Goal: Find specific page/section: Find specific page/section

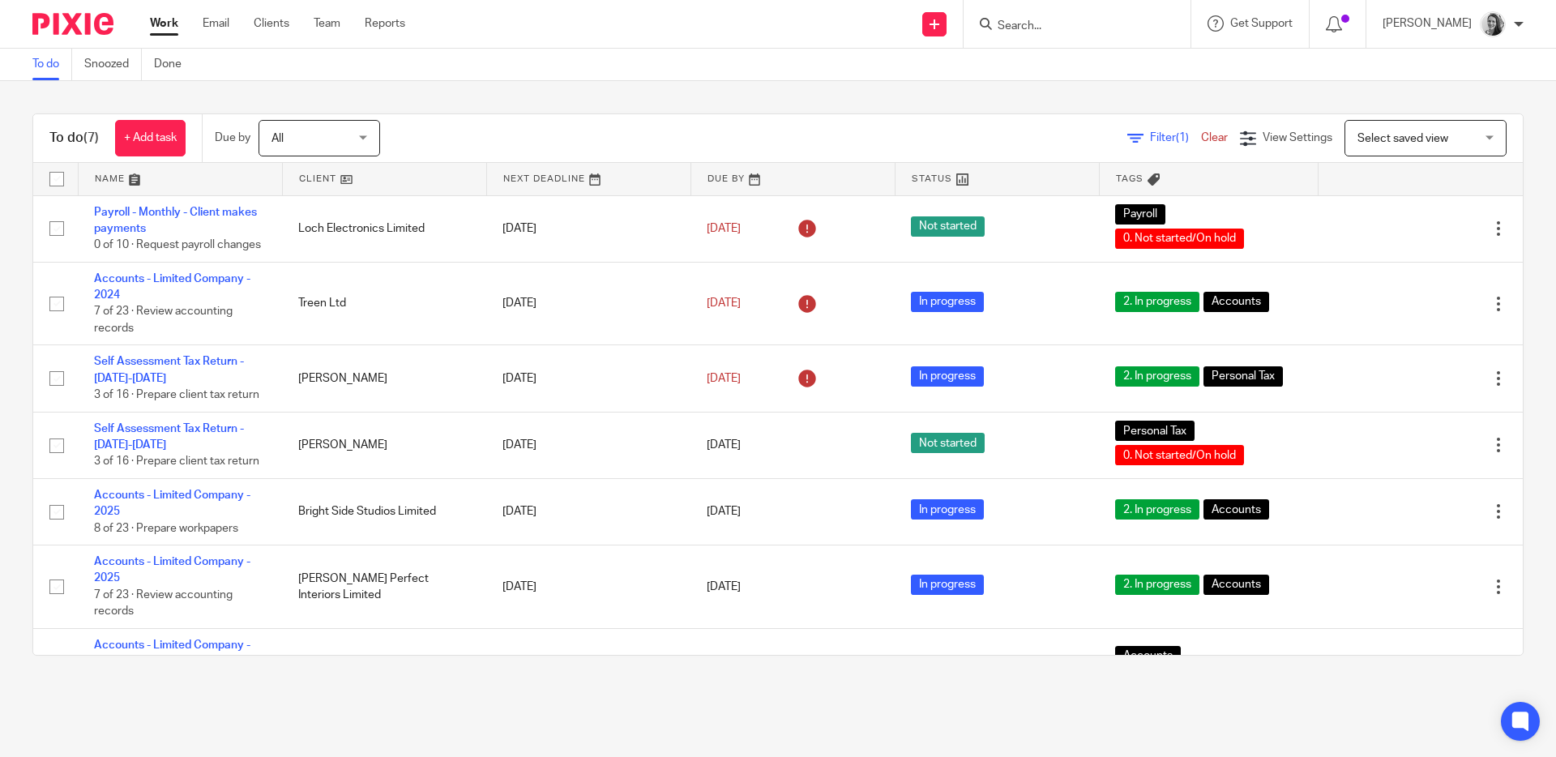
click at [1101, 33] on form at bounding box center [1082, 24] width 173 height 20
click at [1099, 26] on input "Search" at bounding box center [1069, 26] width 146 height 15
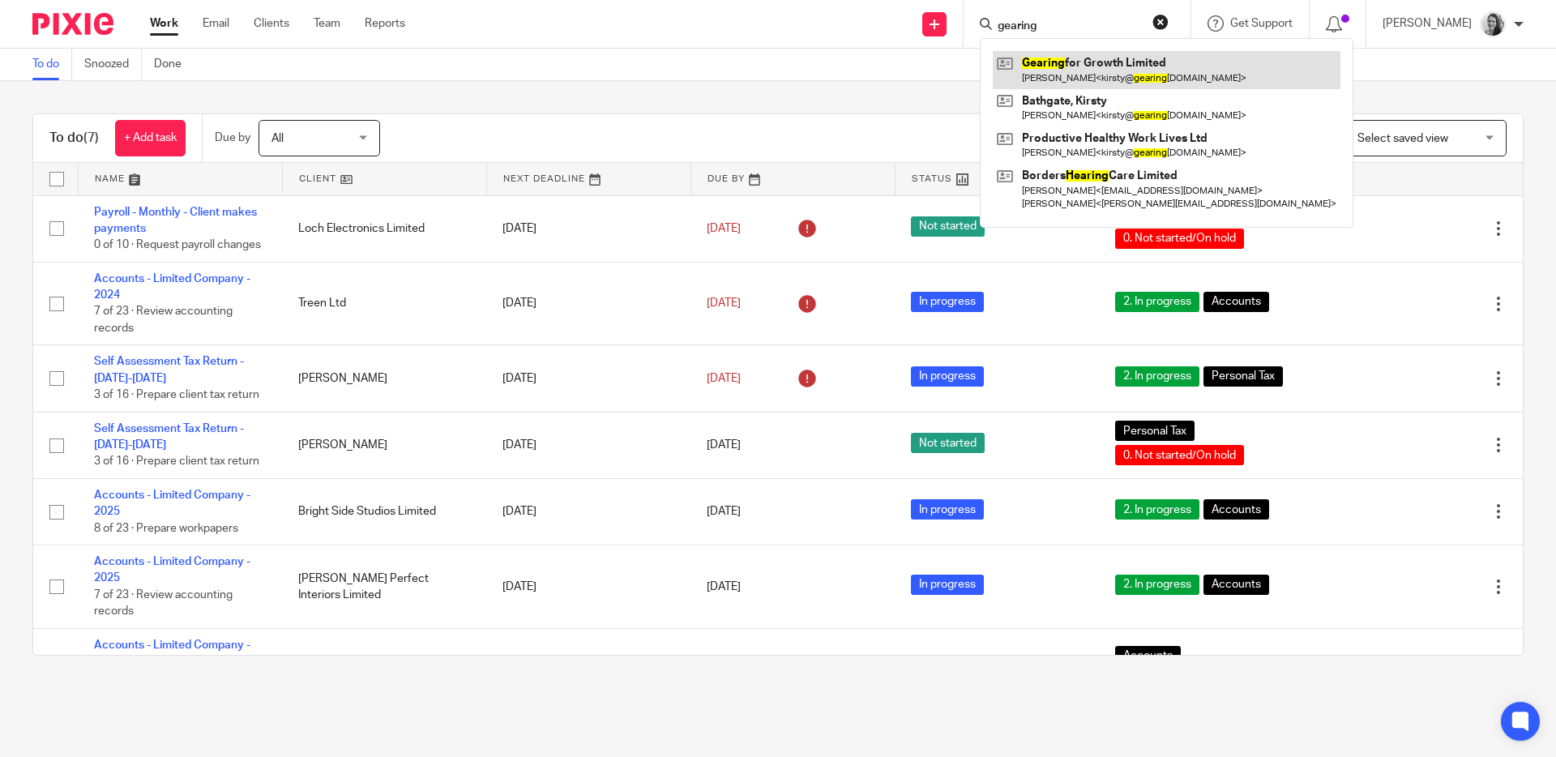
type input "gearing"
click at [1126, 57] on link at bounding box center [1167, 69] width 348 height 37
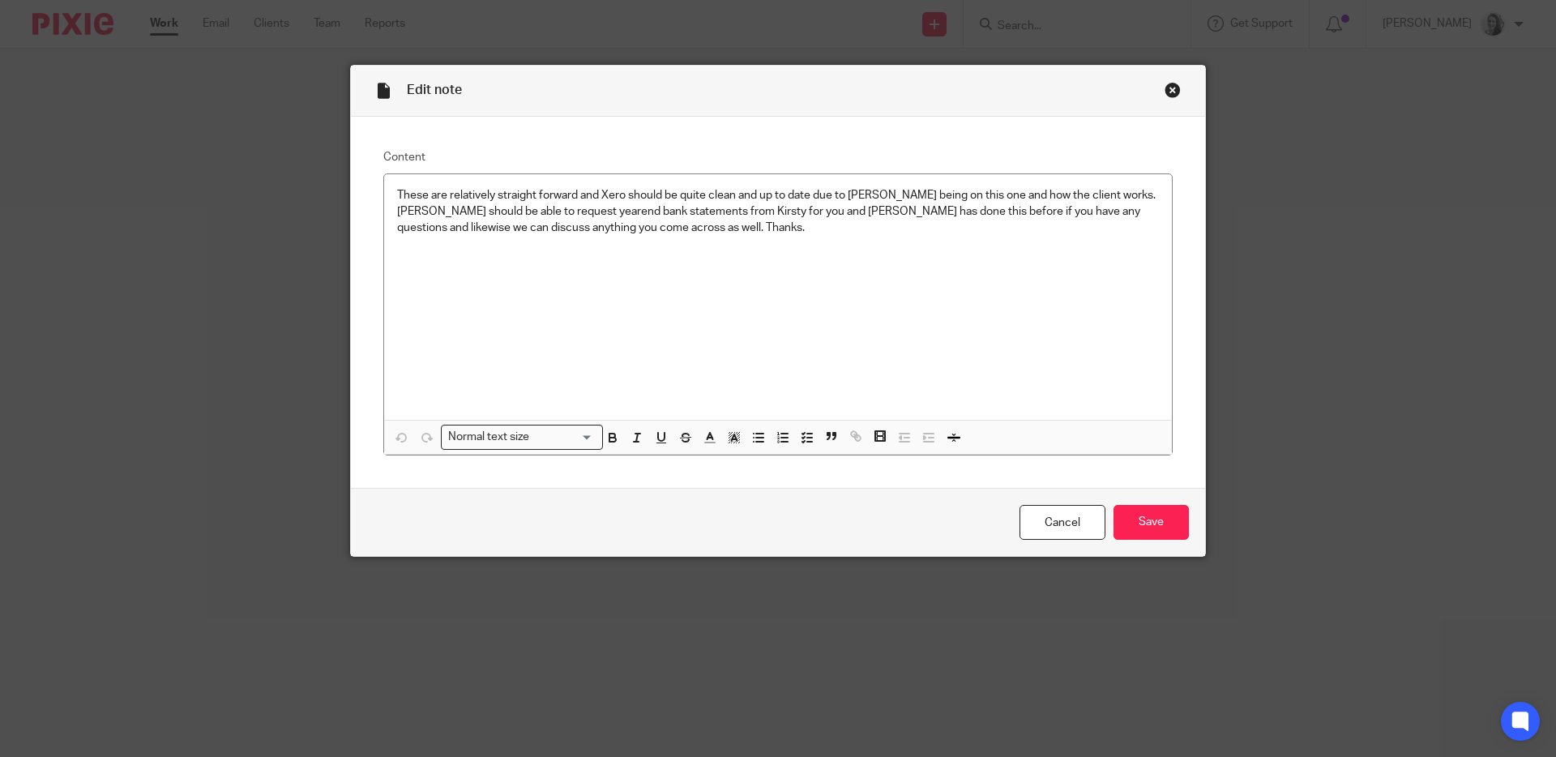
click at [1168, 92] on div "Close this dialog window" at bounding box center [1172, 90] width 16 height 16
